Goal: Task Accomplishment & Management: Manage account settings

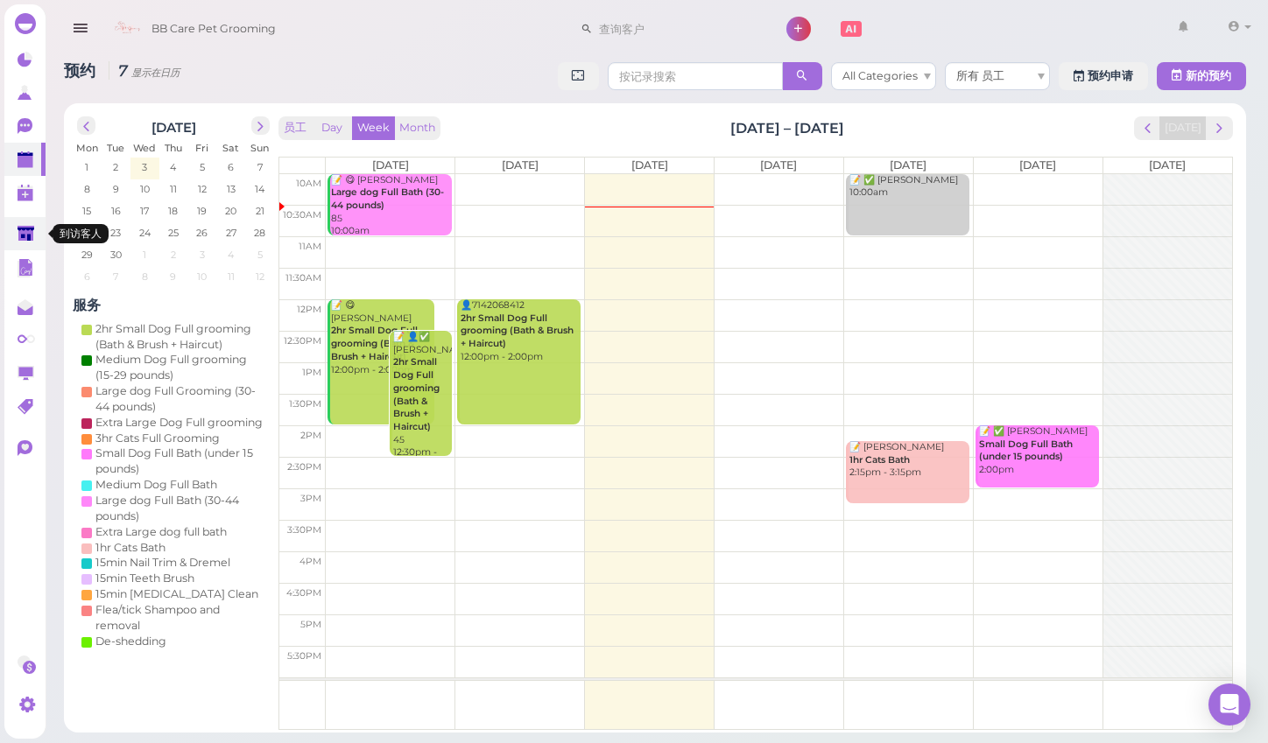
click at [39, 227] on link at bounding box center [24, 233] width 41 height 33
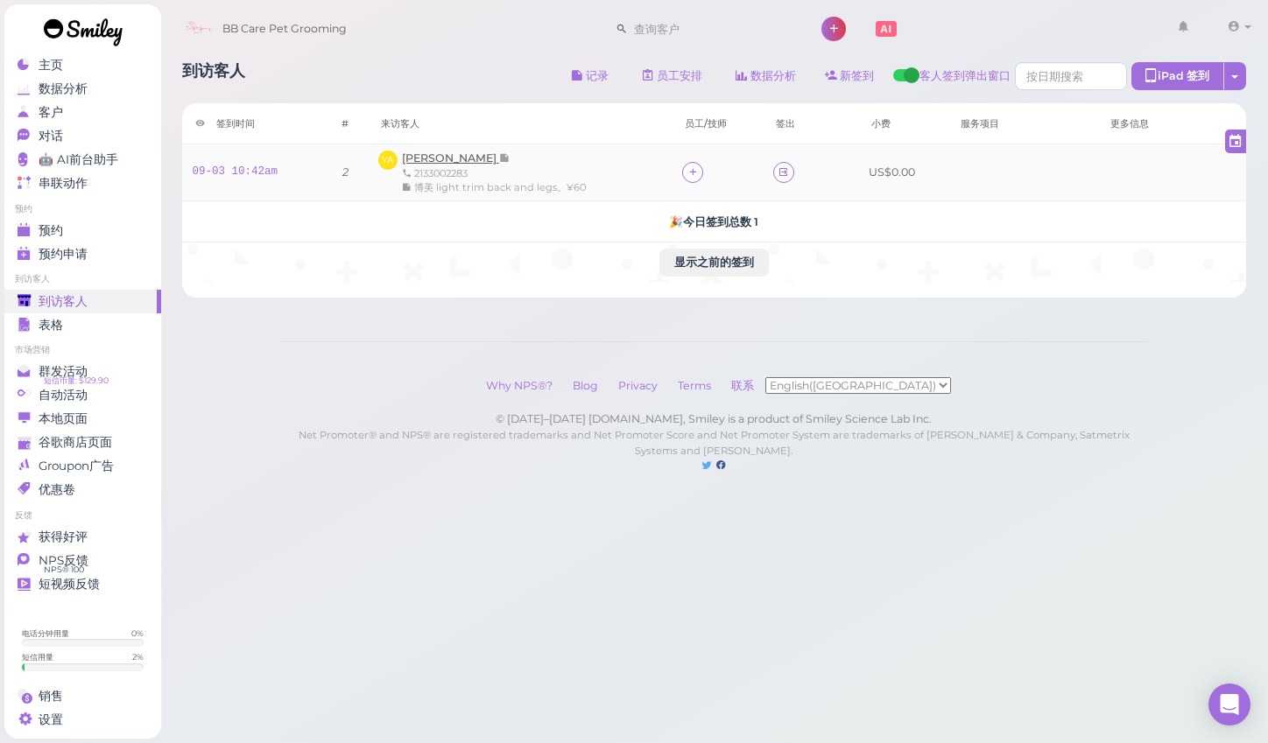
click at [426, 161] on span "Yeni Avendano" at bounding box center [450, 157] width 97 height 13
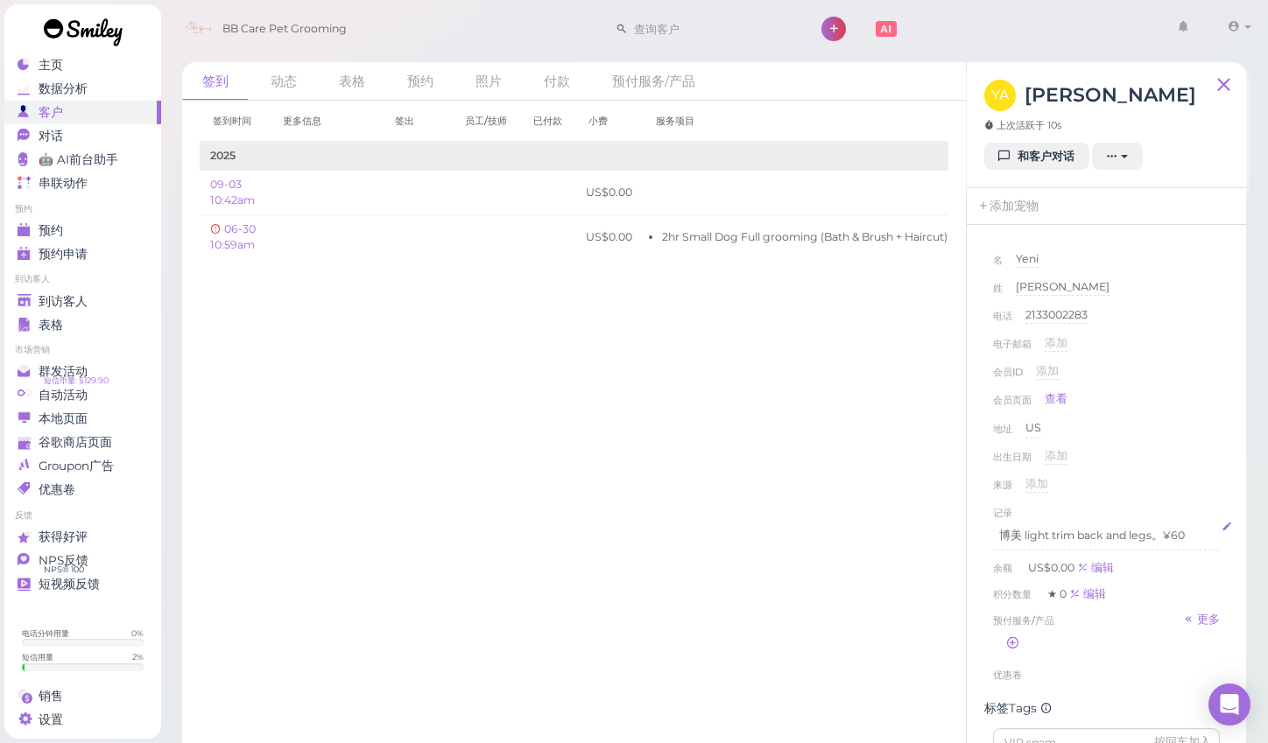
click at [1194, 538] on p "博美 light trim back and legs。¥60" at bounding box center [1106, 536] width 215 height 16
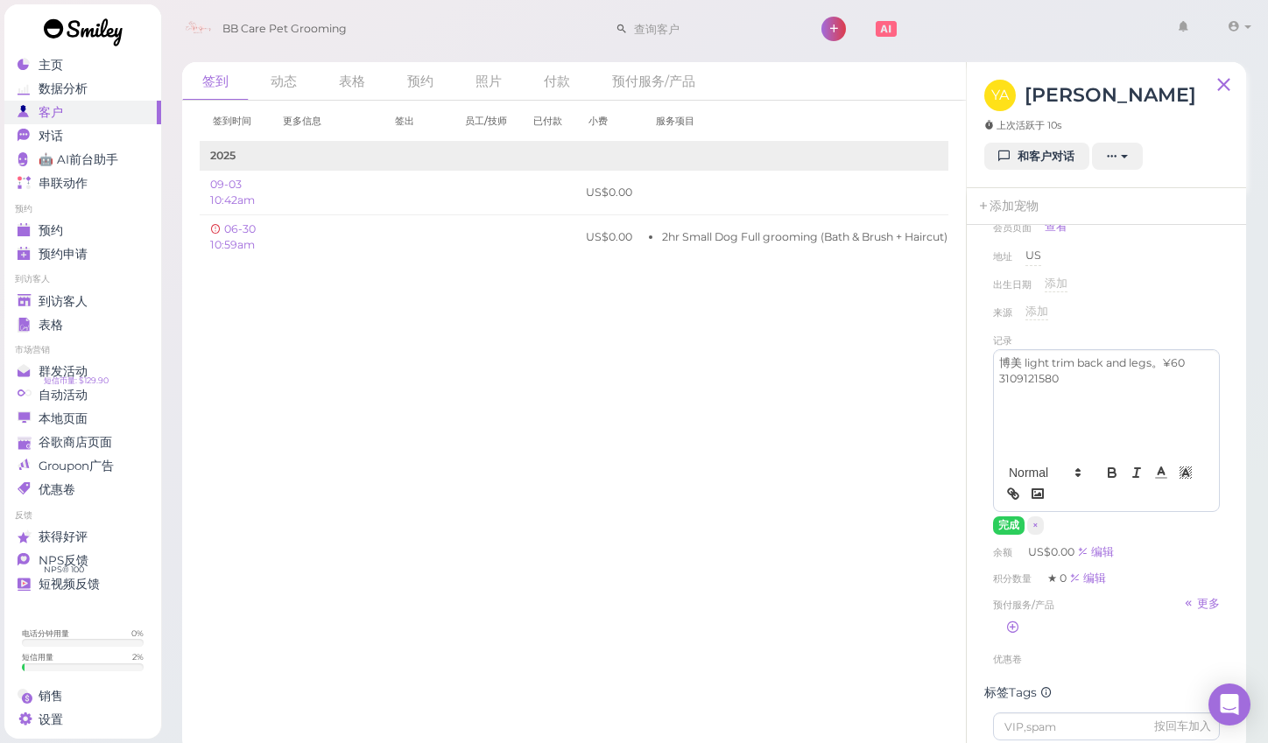
scroll to position [267, 0]
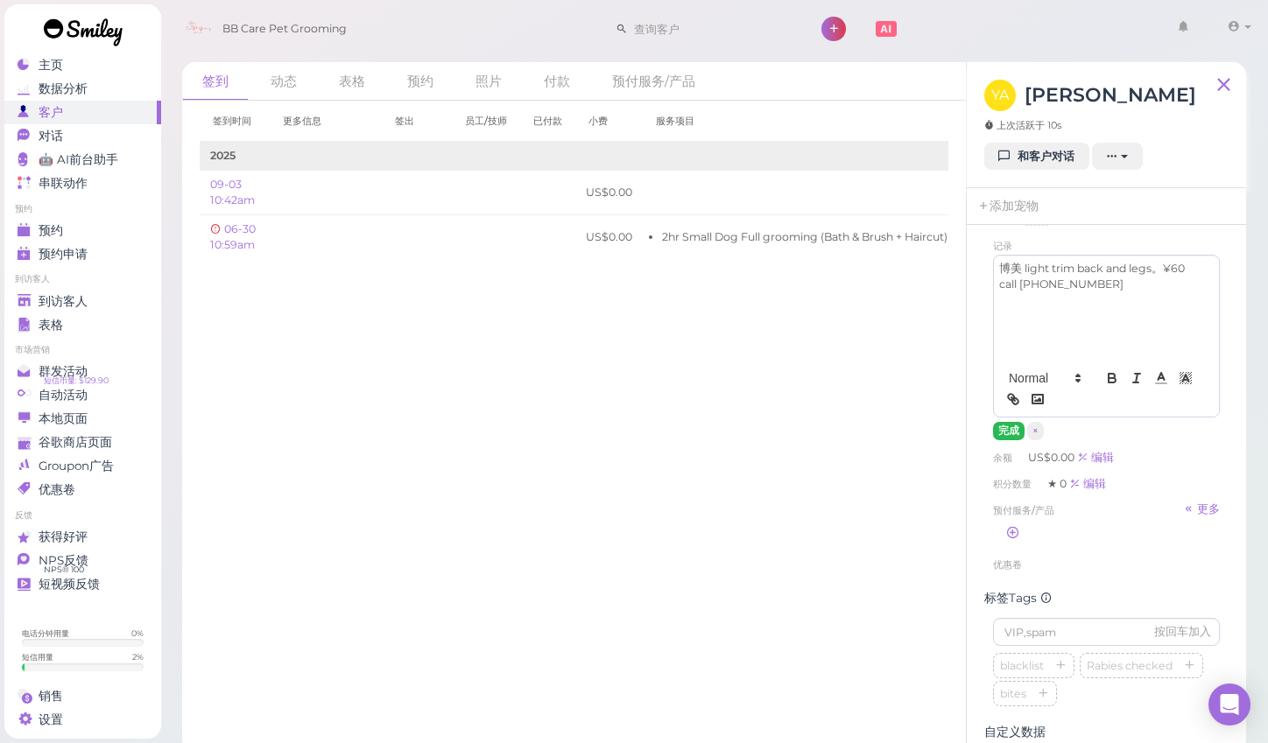
click at [1003, 433] on button "完成" at bounding box center [1009, 431] width 32 height 18
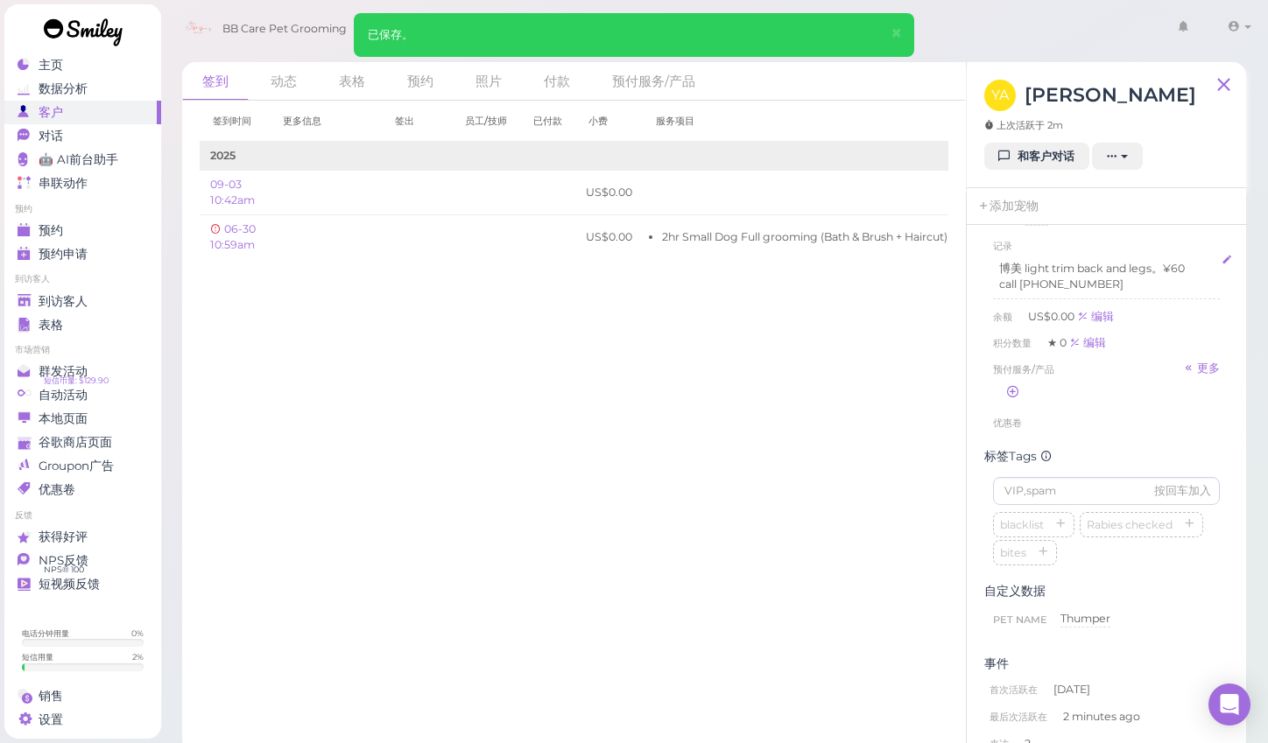
click at [1144, 271] on p "博美 light trim back and legs。¥60" at bounding box center [1106, 269] width 215 height 16
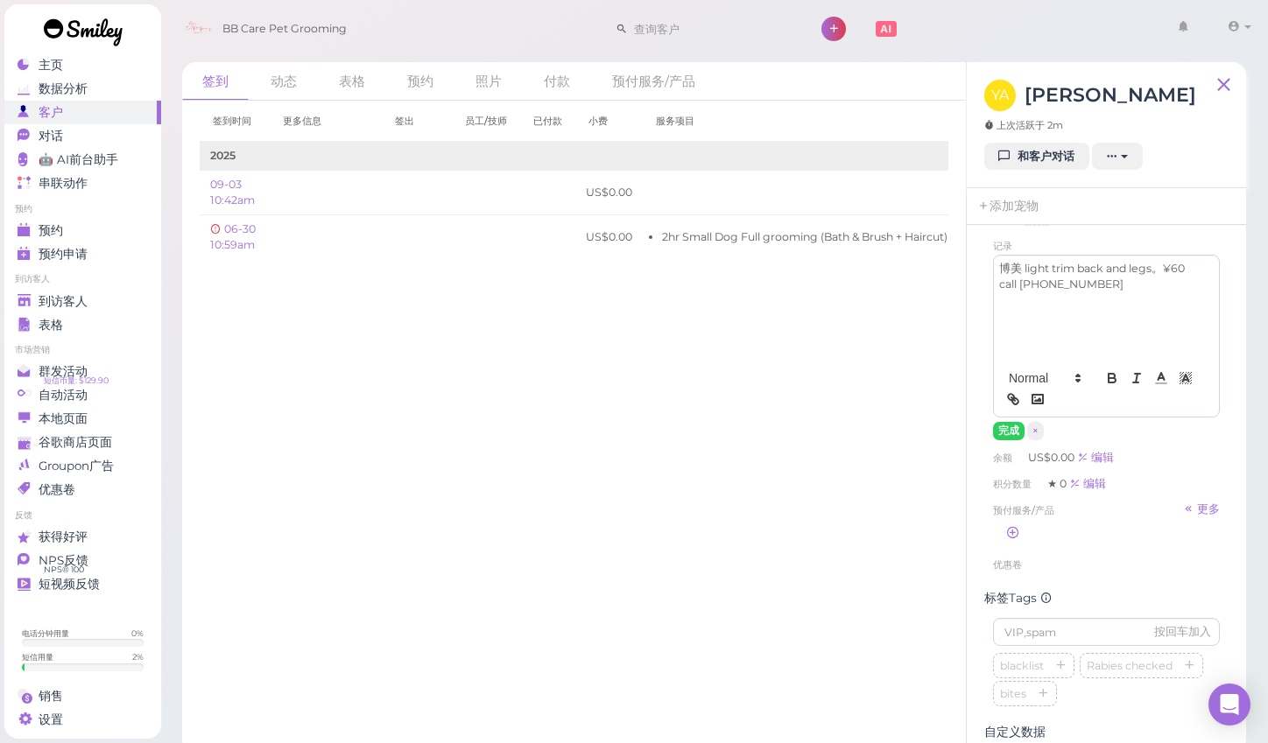
click at [1166, 269] on p "博美 light trim back and legs。¥60" at bounding box center [1106, 269] width 215 height 16
click at [997, 429] on button "完成" at bounding box center [1009, 431] width 32 height 18
